Goal: Task Accomplishment & Management: Manage account settings

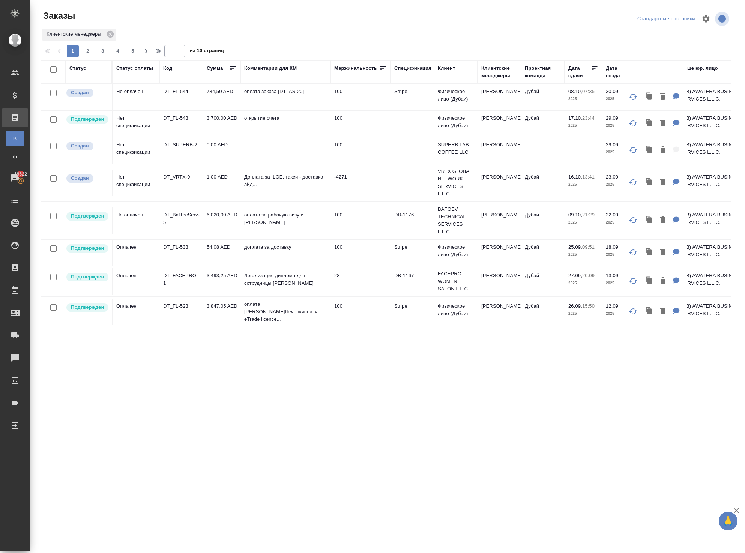
click at [151, 106] on td "Не оплачен" at bounding box center [135, 97] width 47 height 26
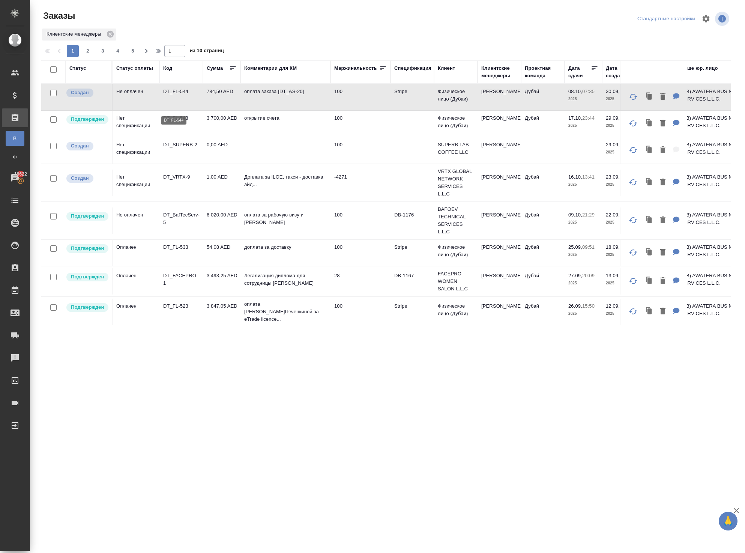
click at [172, 95] on p "DT_FL-544" at bounding box center [181, 91] width 36 height 7
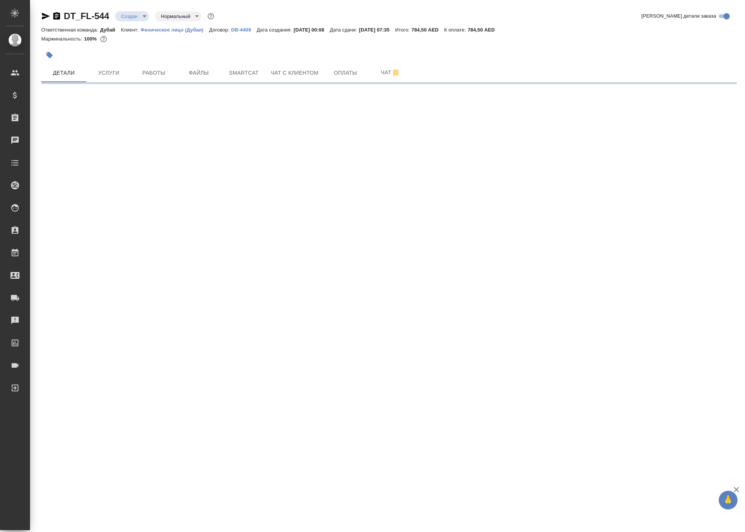
select select "RU"
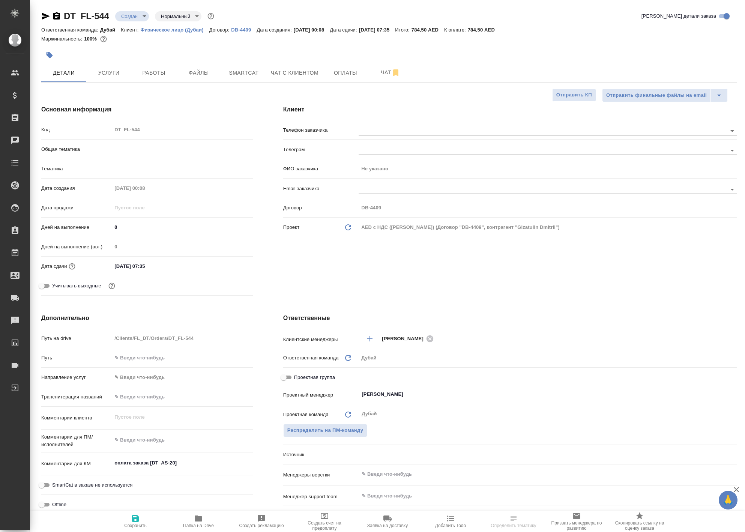
type textarea "x"
click at [355, 78] on span "Оплаты" at bounding box center [345, 72] width 36 height 9
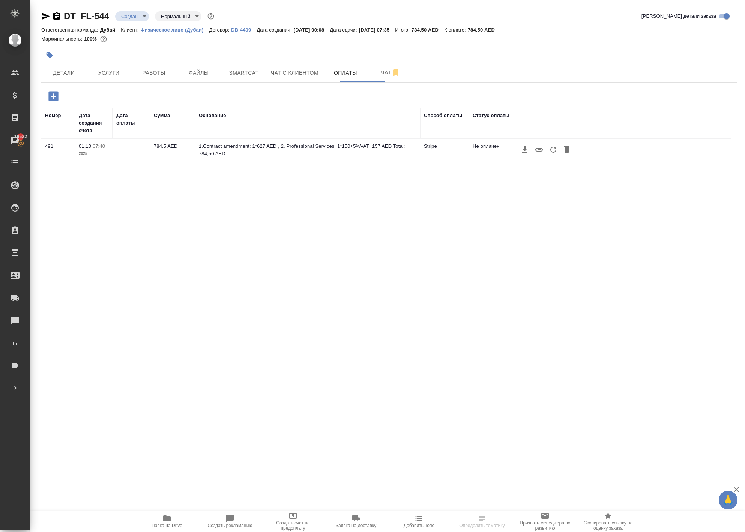
click at [558, 154] on icon "button" at bounding box center [553, 149] width 9 height 9
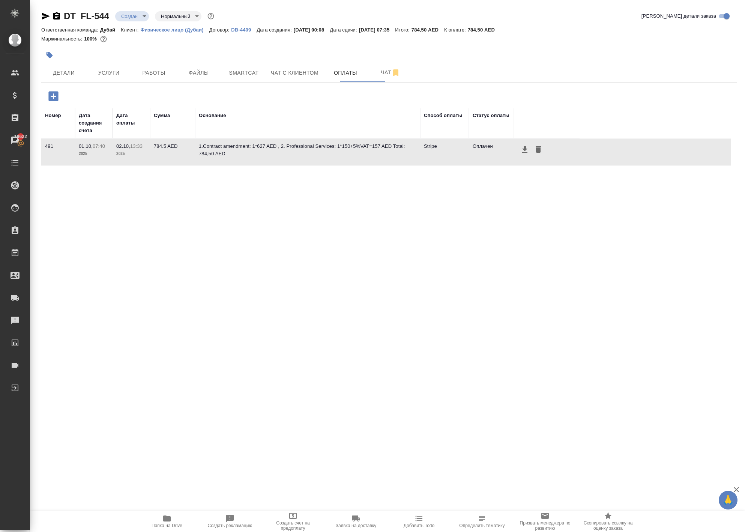
click at [158, 13] on body "🙏 .cls-1 fill:#fff; AWATERA Solokha Petro Клиенты Спецификации Заказы 19622 Чат…" at bounding box center [372, 266] width 745 height 532
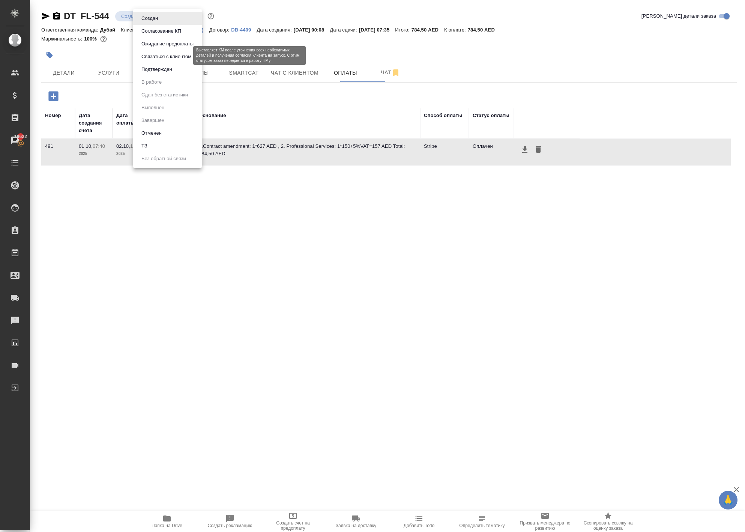
click at [165, 70] on button "Подтвержден" at bounding box center [156, 69] width 35 height 8
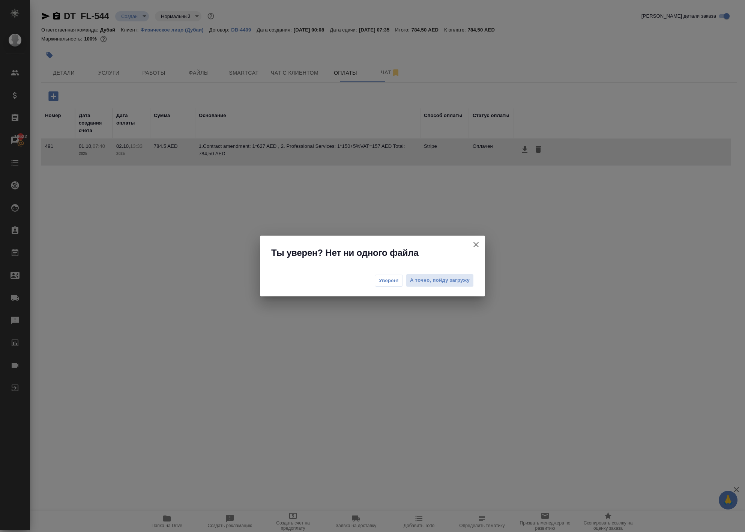
click at [379, 278] on span "Уверен!" at bounding box center [389, 280] width 20 height 7
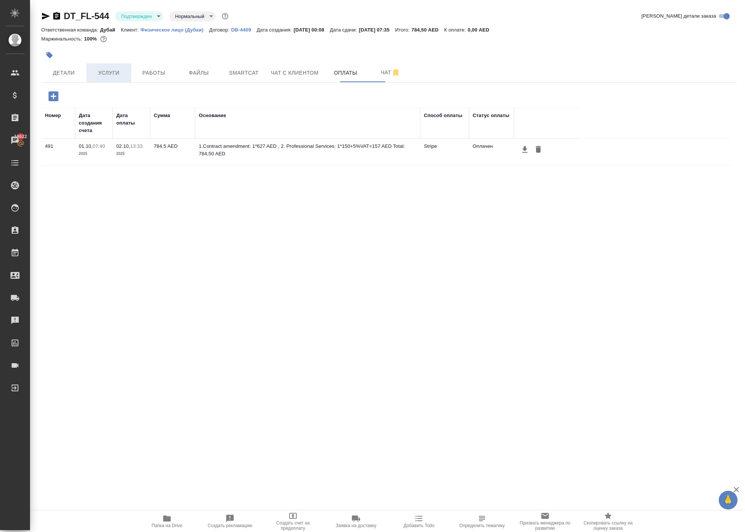
click at [106, 78] on span "Услуги" at bounding box center [109, 72] width 36 height 9
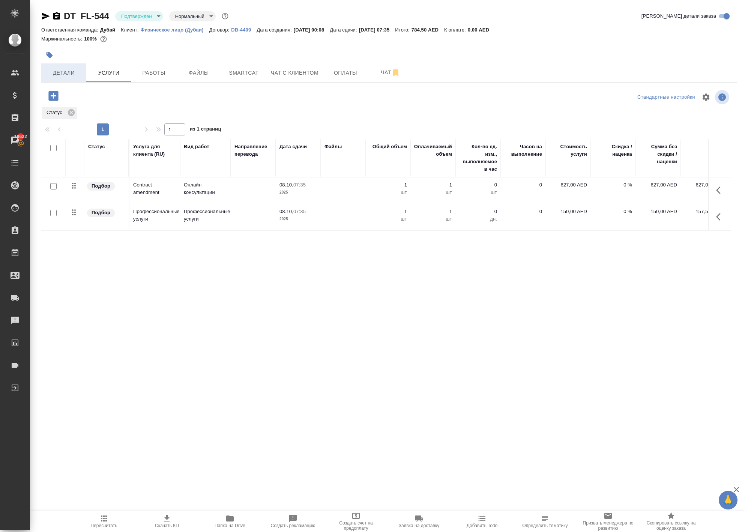
click at [72, 78] on span "Детали" at bounding box center [64, 72] width 36 height 9
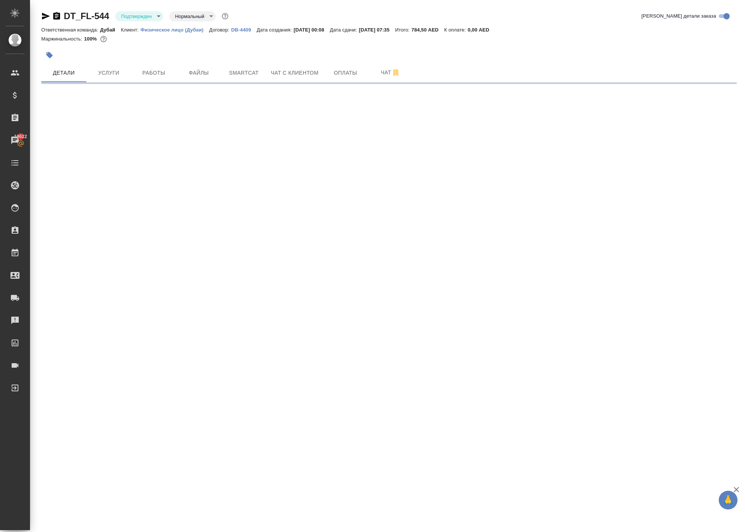
select select "RU"
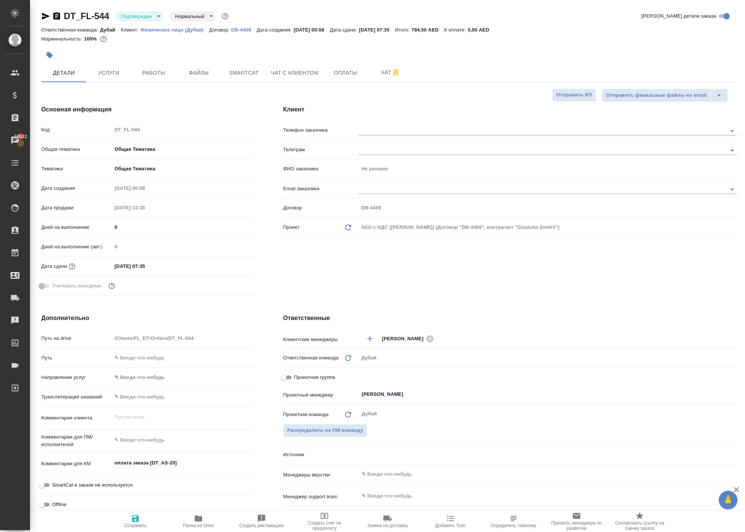
type textarea "x"
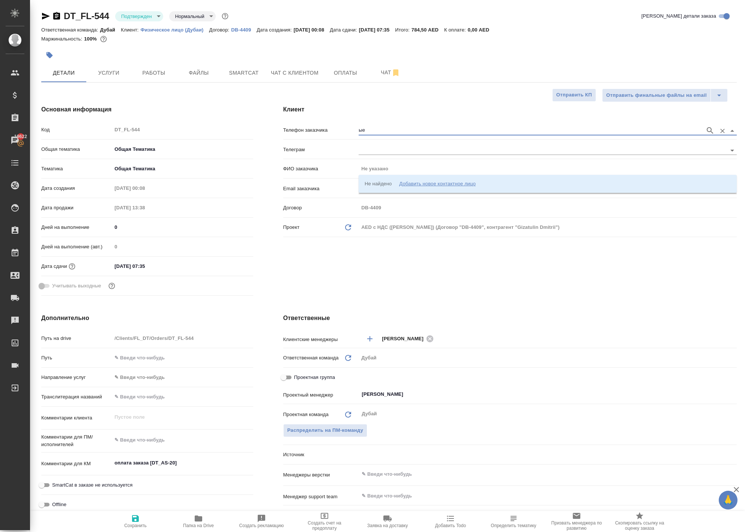
type input "ы"
type input "star"
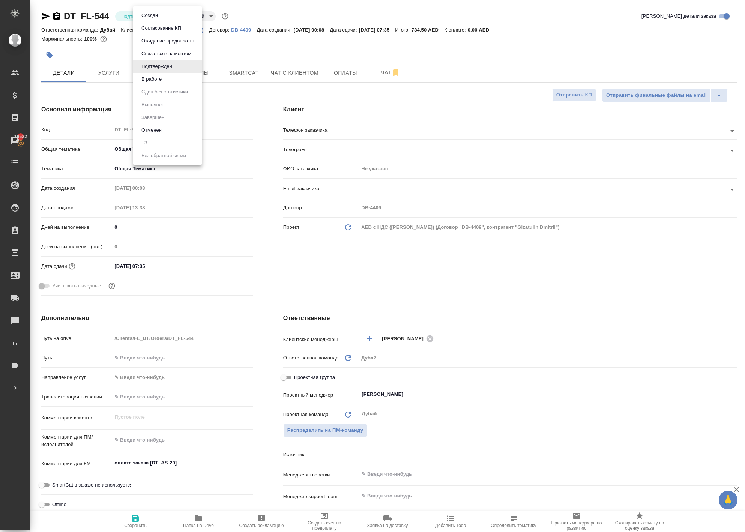
click at [152, 13] on body "🙏 .cls-1 fill:#fff; AWATERA Solokha Petro Клиенты Спецификации Заказы 19622 Чат…" at bounding box center [372, 266] width 745 height 532
click at [164, 81] on button "В работе" at bounding box center [151, 79] width 25 height 8
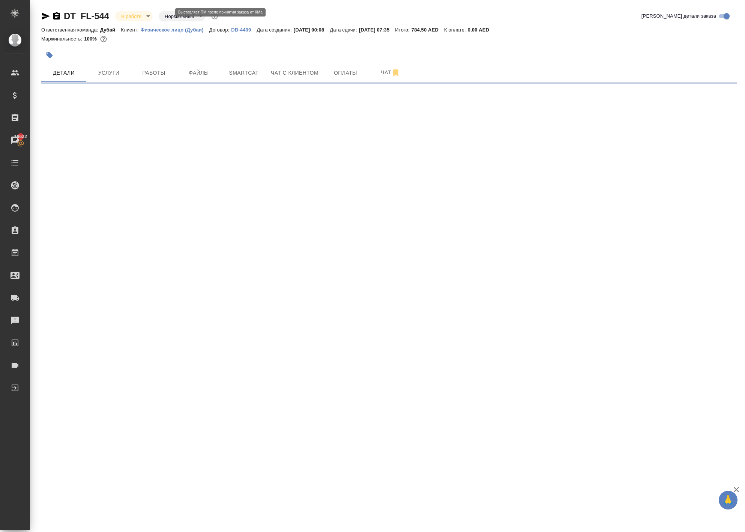
click at [154, 22] on body "🙏 .cls-1 fill:#fff; AWATERA Solokha Petro Клиенты Спецификации Заказы 19622 Чат…" at bounding box center [372, 266] width 745 height 532
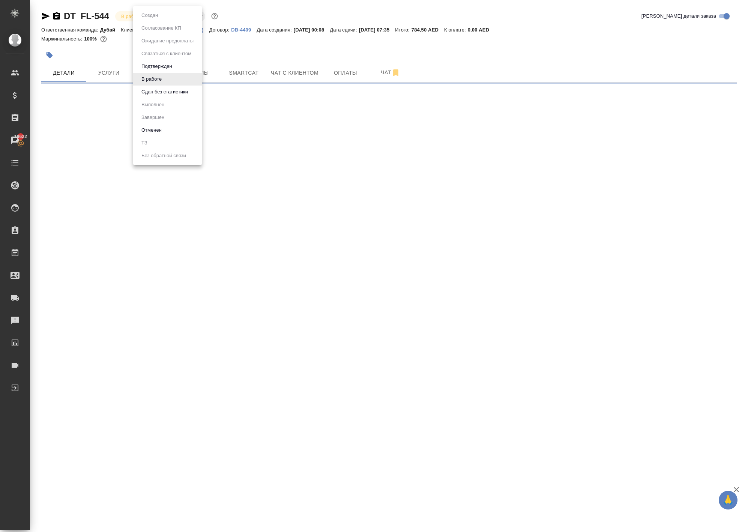
select select "RU"
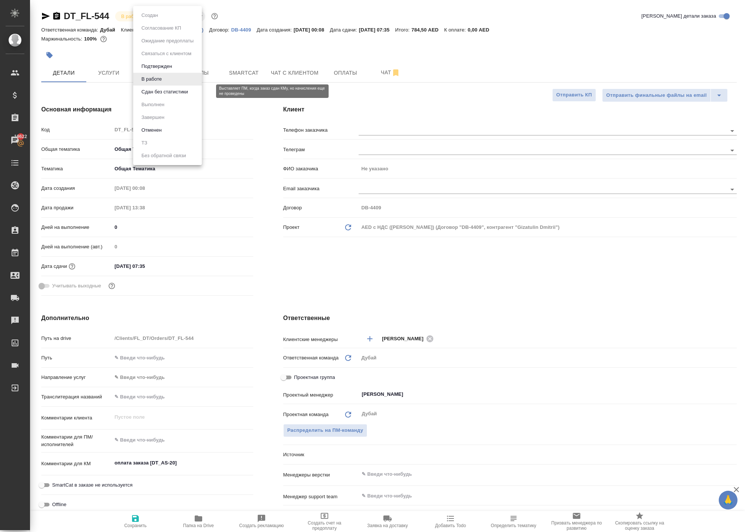
type textarea "x"
click at [166, 96] on button "Сдан без статистики" at bounding box center [164, 92] width 51 height 8
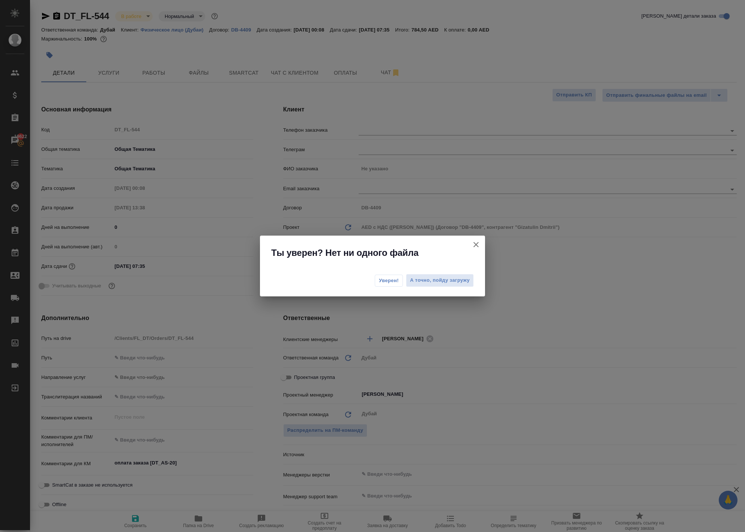
click at [379, 282] on span "Уверен!" at bounding box center [389, 280] width 20 height 7
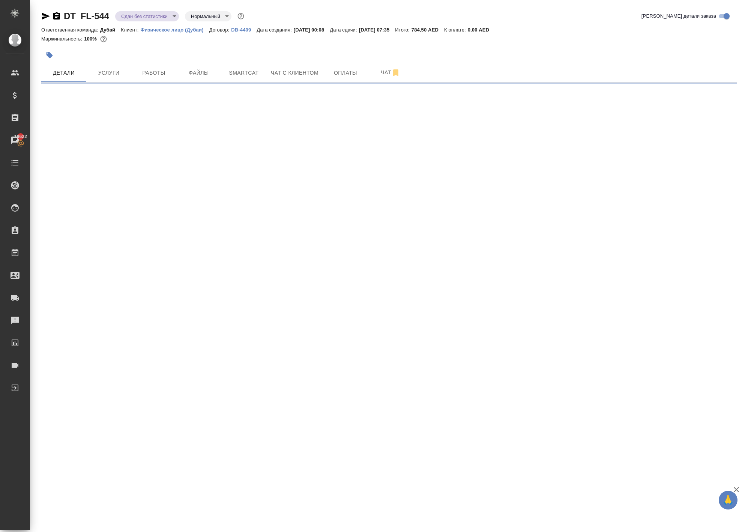
select select "RU"
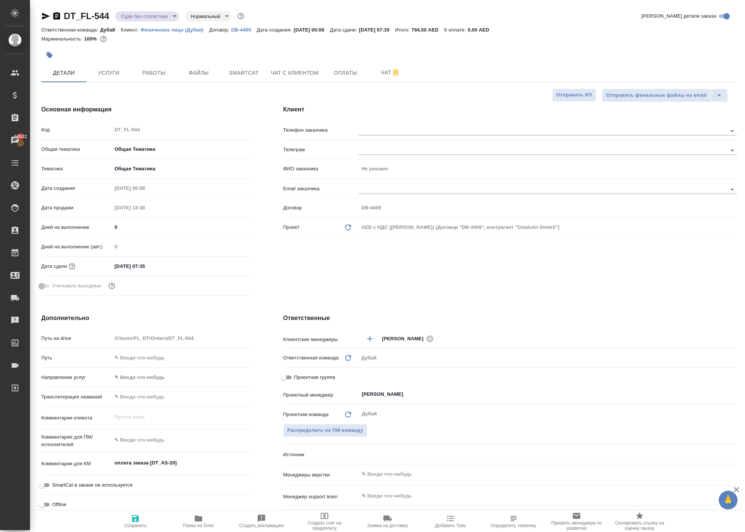
type textarea "x"
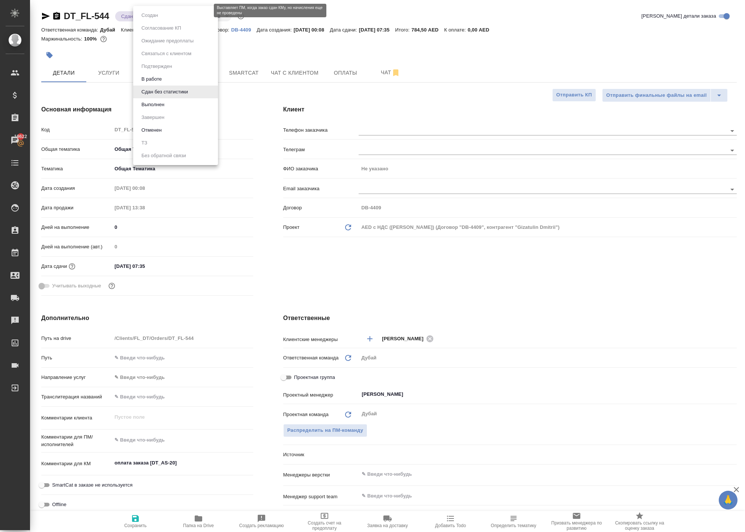
click at [184, 21] on body "🙏 .cls-1 fill:#fff; AWATERA Solokha Petro Клиенты Спецификации Заказы 19622 Чат…" at bounding box center [372, 266] width 745 height 532
click at [190, 111] on li "Выполнен" at bounding box center [175, 104] width 85 height 13
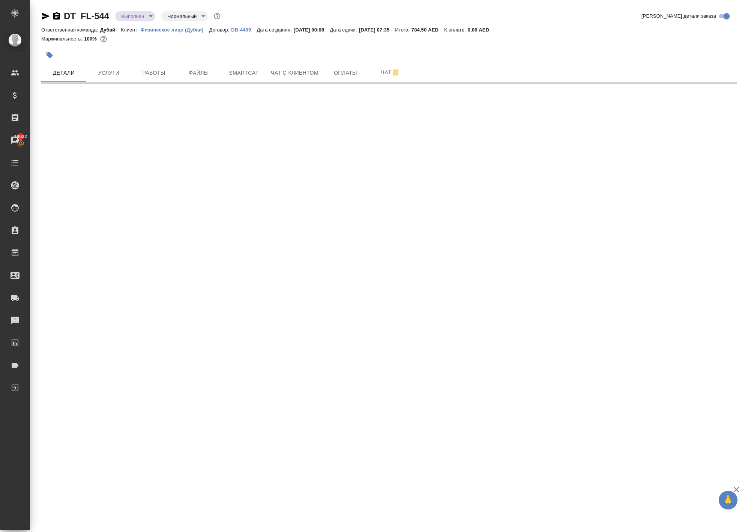
select select "RU"
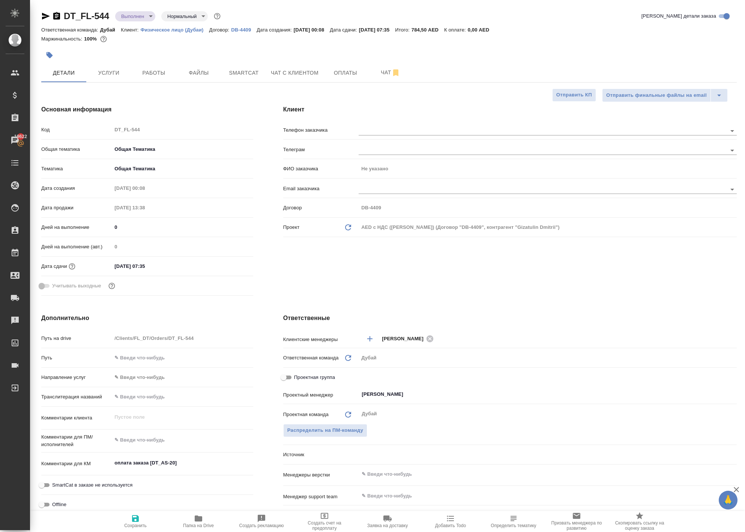
type textarea "x"
click at [161, 18] on body "🙏 .cls-1 fill:#fff; AWATERA Solokha Petro Клиенты Спецификации Заказы 19622 Чат…" at bounding box center [372, 266] width 745 height 532
click at [183, 124] on li "Завершен" at bounding box center [167, 117] width 69 height 13
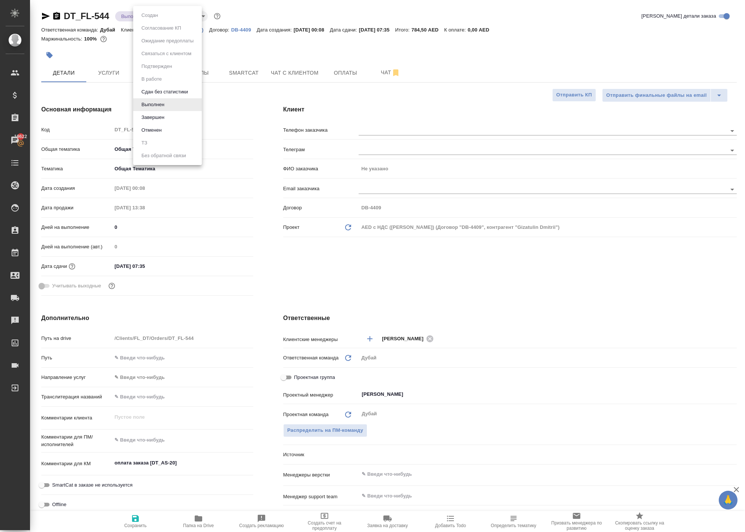
type textarea "x"
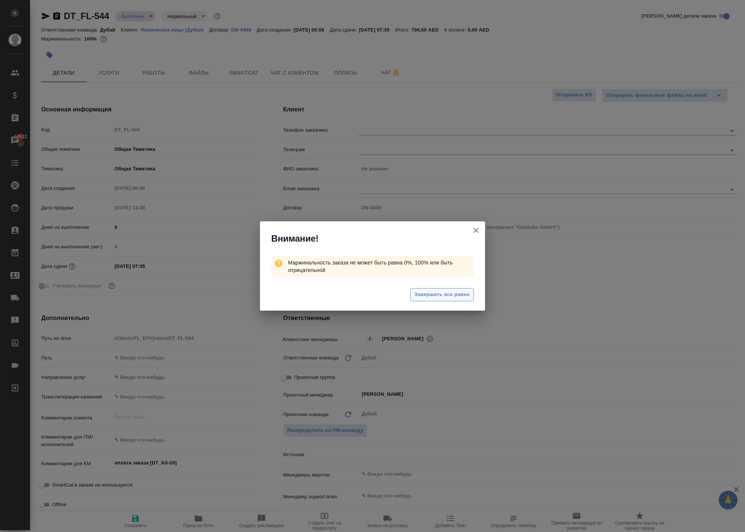
click at [424, 299] on span "Завершить все равно" at bounding box center [441, 294] width 55 height 9
type textarea "x"
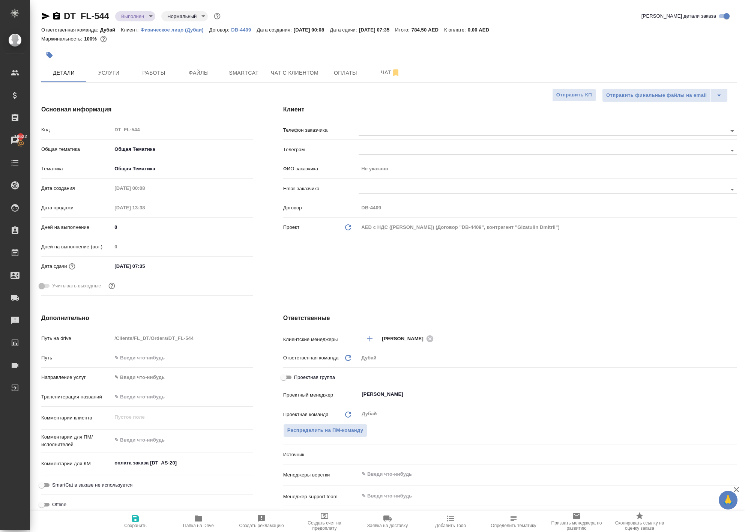
type textarea "x"
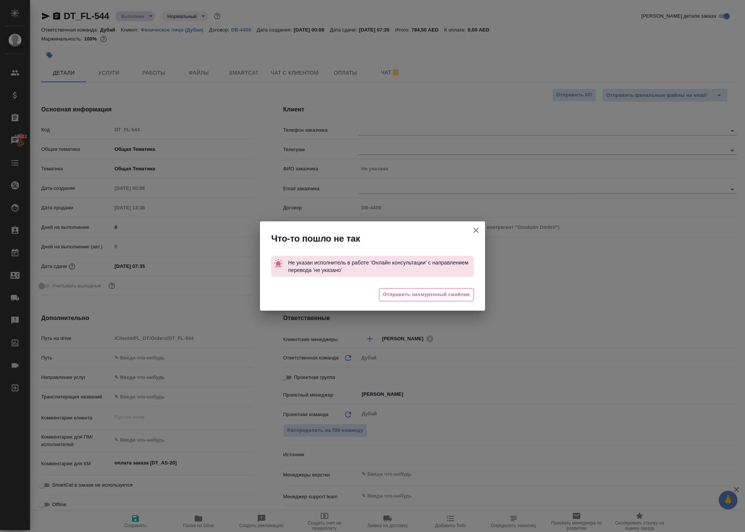
click at [471, 226] on icon "button" at bounding box center [475, 230] width 9 height 9
type textarea "x"
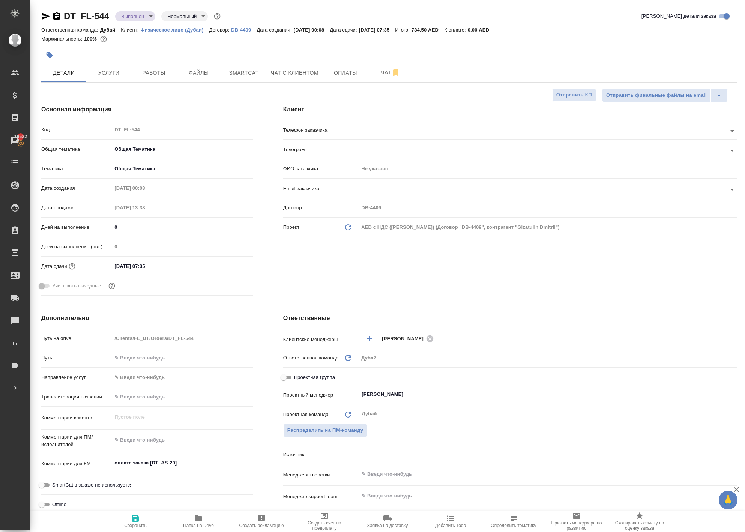
type textarea "x"
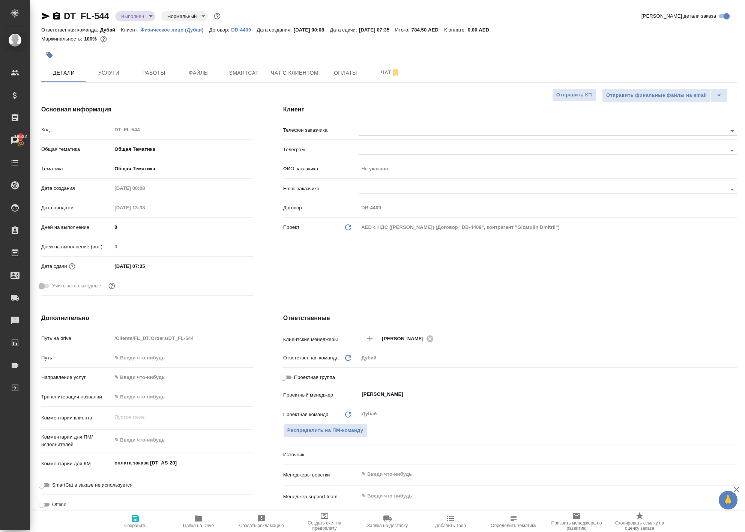
type textarea "x"
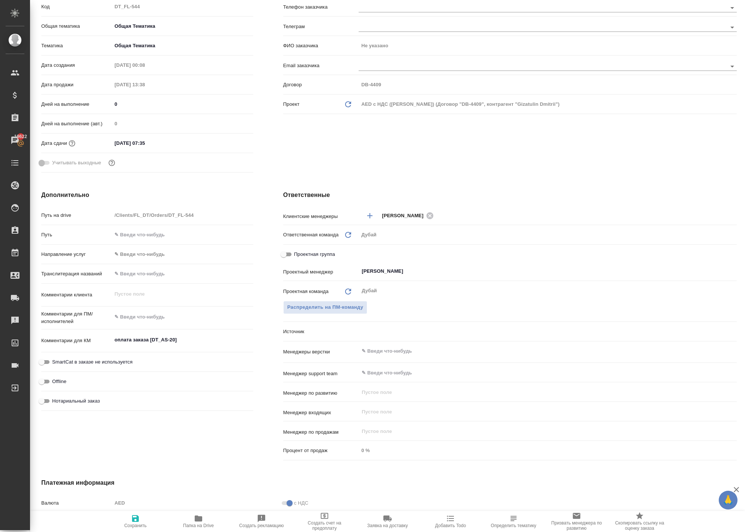
scroll to position [127, 0]
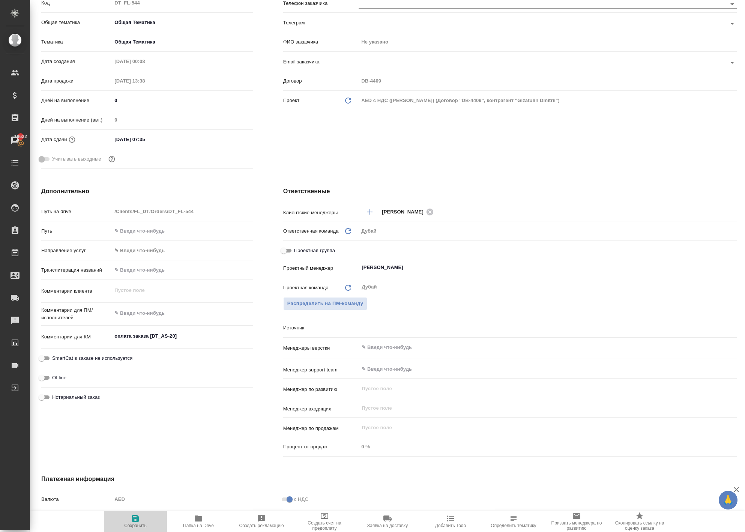
click at [136, 515] on icon "button" at bounding box center [135, 518] width 7 height 7
type textarea "x"
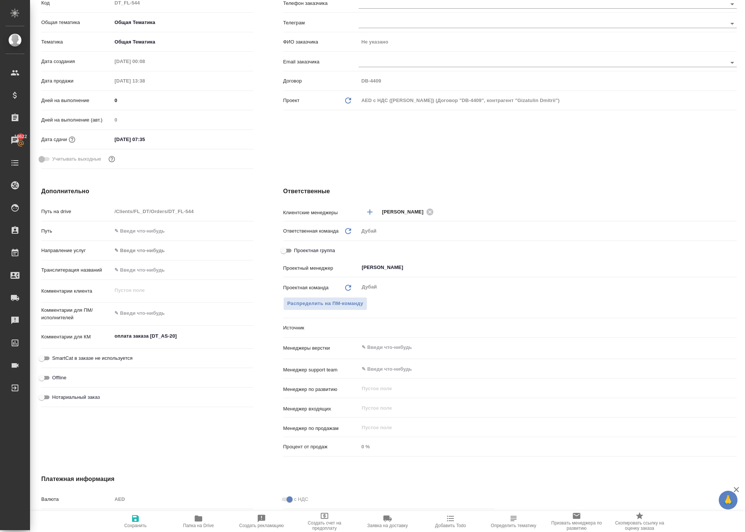
type textarea "x"
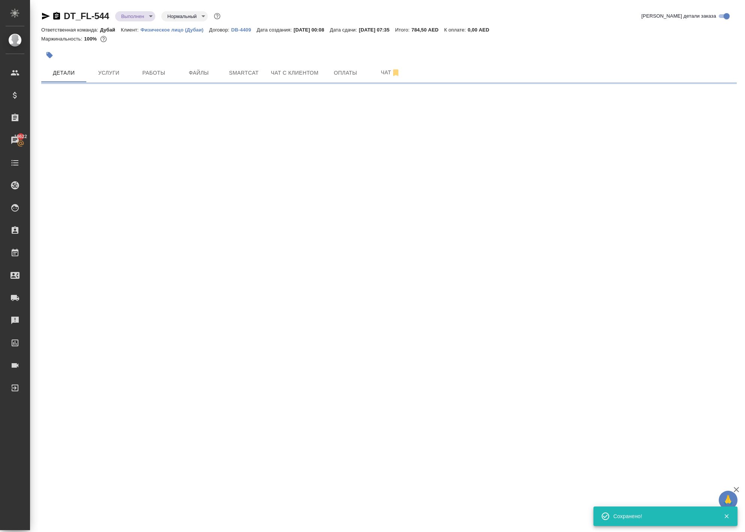
scroll to position [0, 0]
select select "RU"
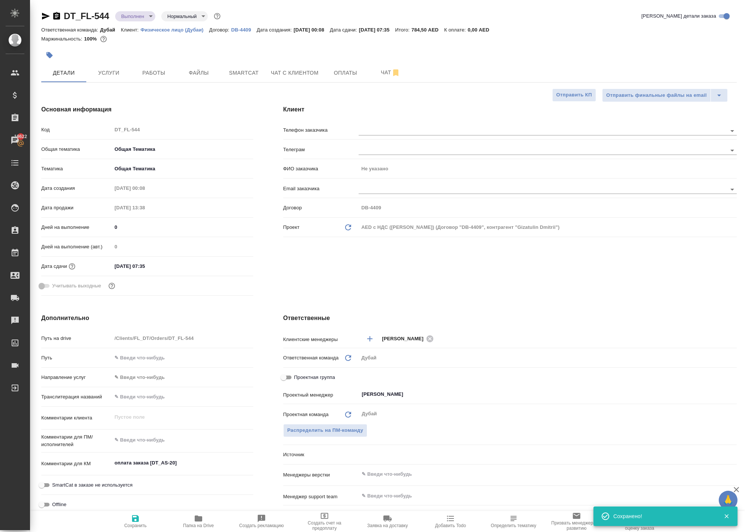
type textarea "x"
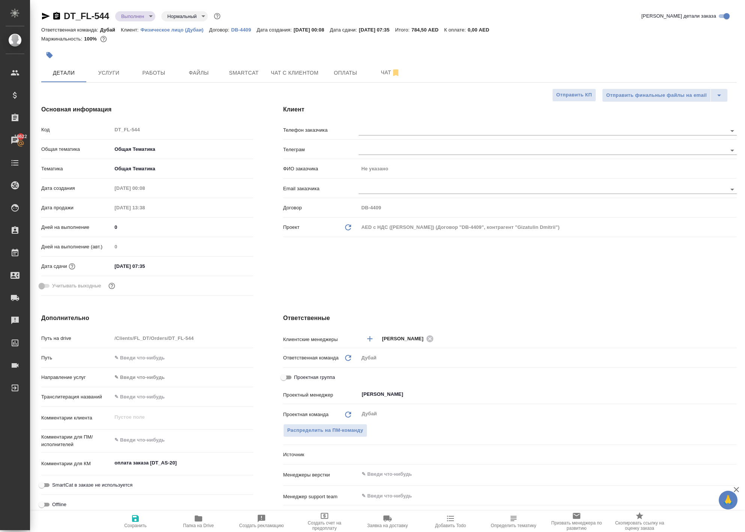
type textarea "x"
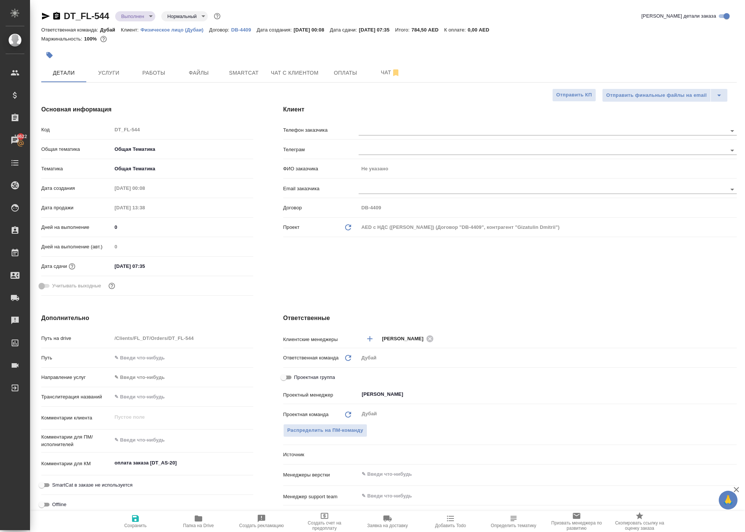
type textarea "x"
